Goal: Navigation & Orientation: Find specific page/section

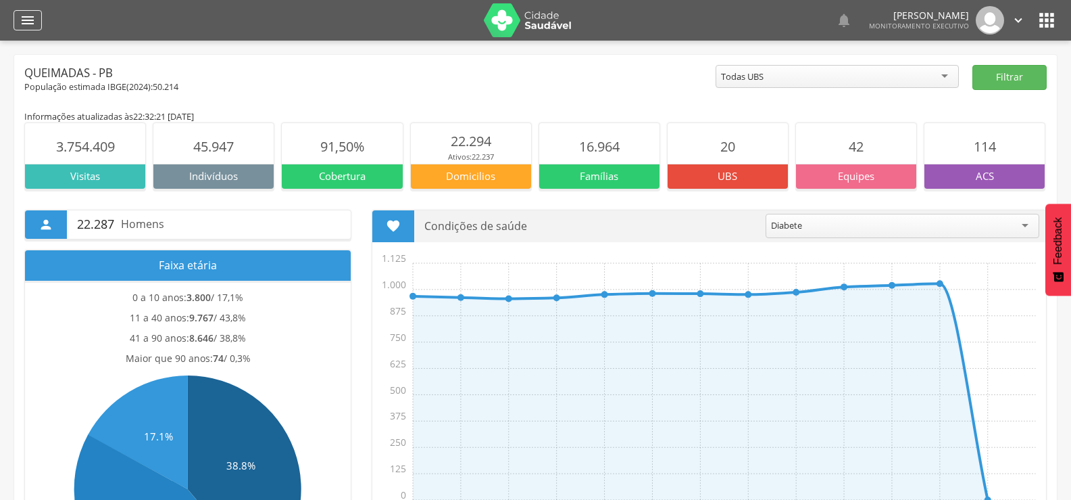
click at [31, 24] on icon "" at bounding box center [28, 20] width 16 height 16
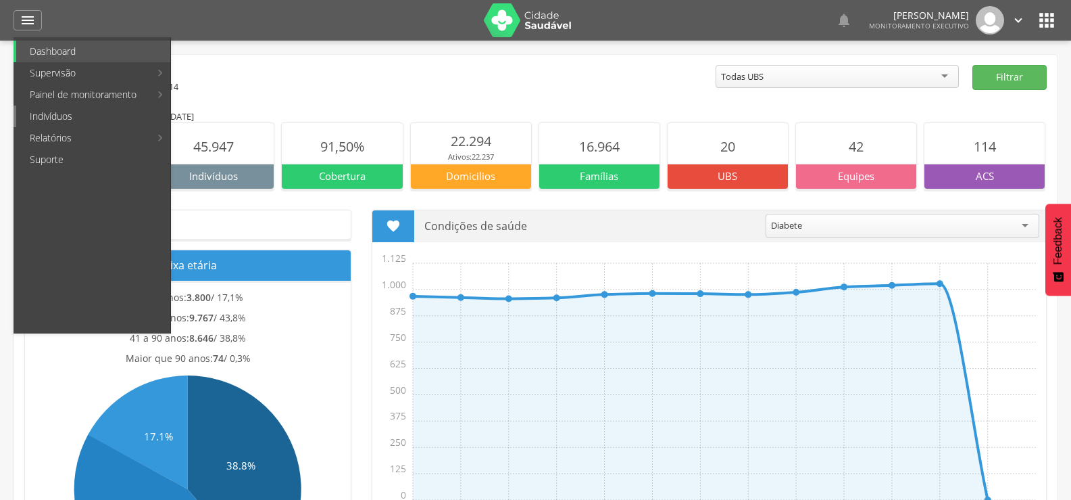
click at [64, 112] on link "Indivíduos" at bounding box center [93, 116] width 154 height 22
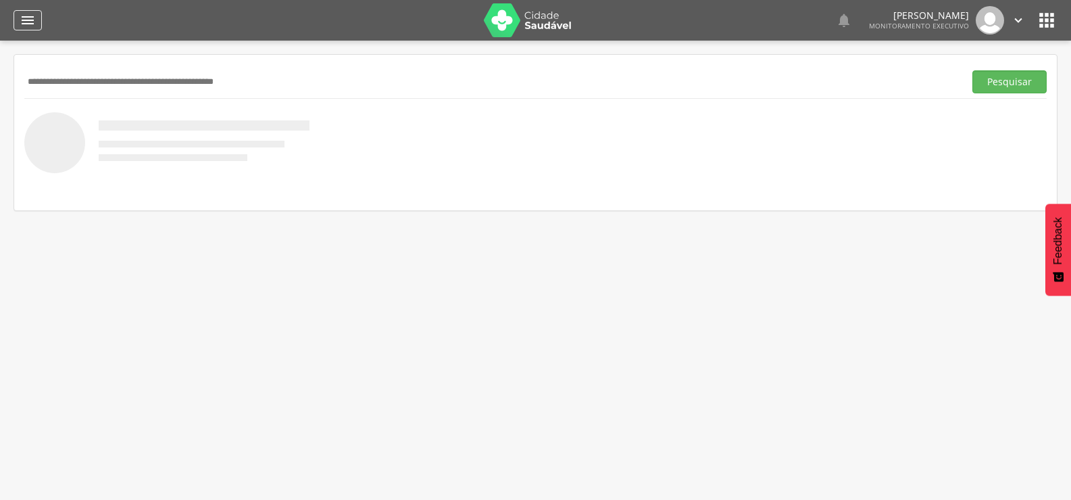
click at [29, 18] on icon "" at bounding box center [28, 20] width 16 height 16
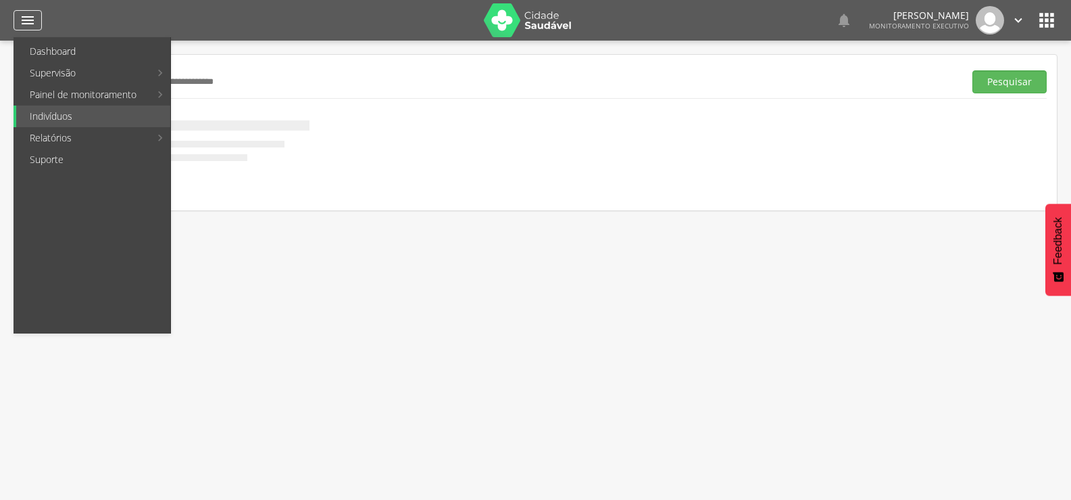
click at [29, 14] on icon "" at bounding box center [28, 20] width 16 height 16
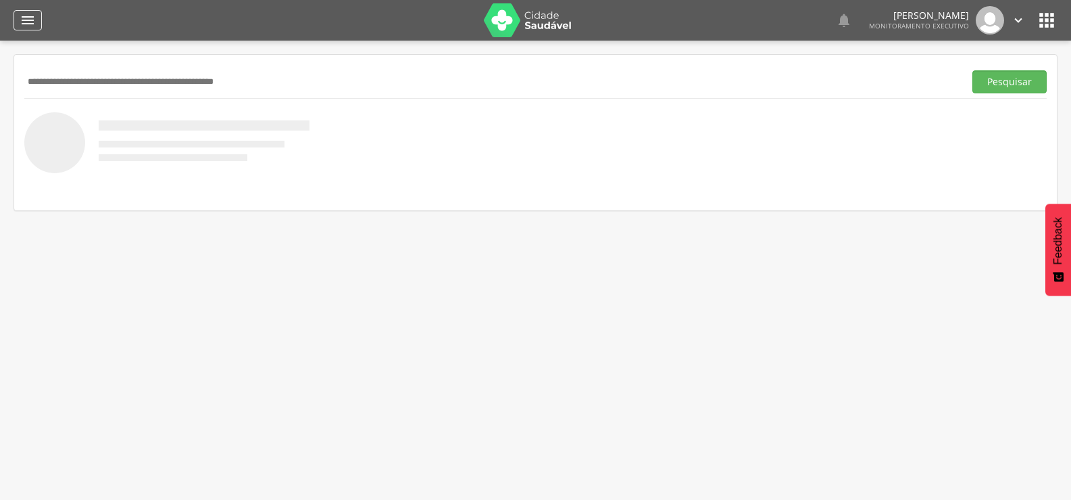
click at [37, 13] on div "" at bounding box center [28, 20] width 28 height 20
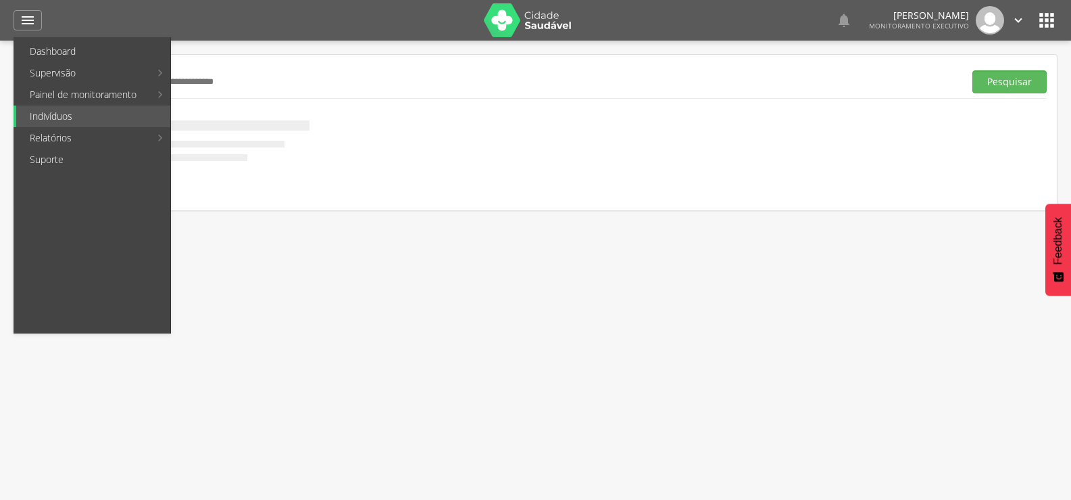
click at [1043, 14] on icon "" at bounding box center [1047, 20] width 22 height 22
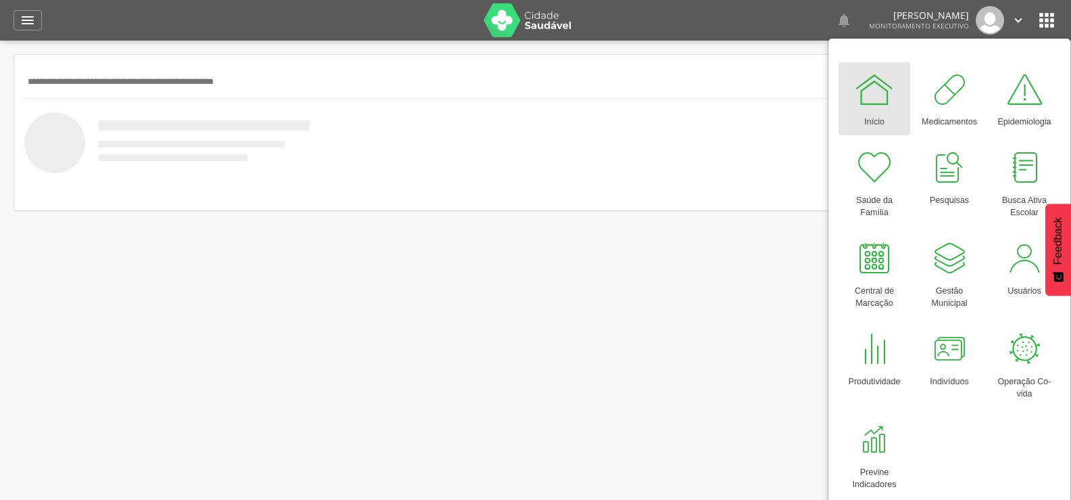
click at [1005, 23] on div " Configurações Sair" at bounding box center [997, 20] width 57 height 28
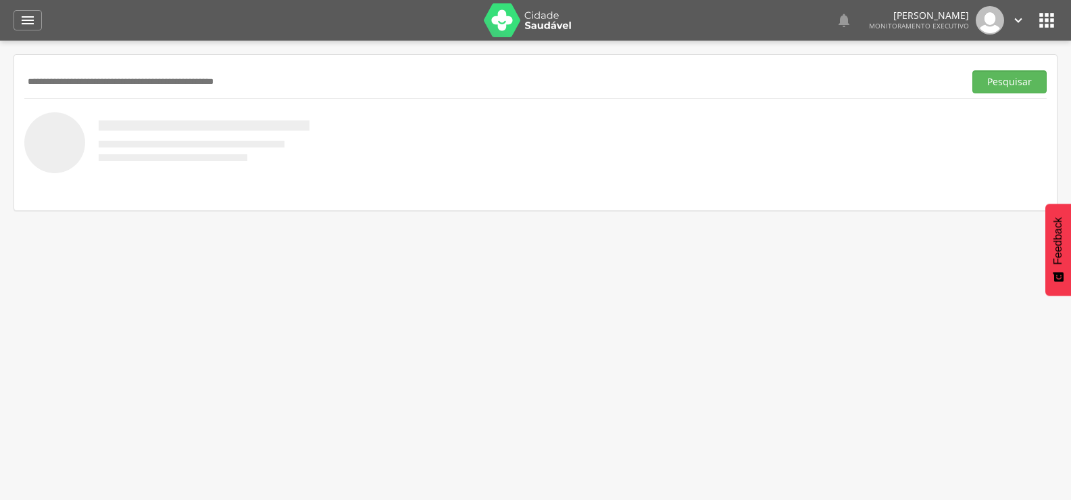
click at [1009, 18] on div " Configurações Sair" at bounding box center [997, 20] width 57 height 28
click at [1016, 18] on icon "" at bounding box center [1018, 20] width 15 height 15
click at [971, 74] on link "Sair" at bounding box center [972, 78] width 107 height 17
